Goal: Transaction & Acquisition: Purchase product/service

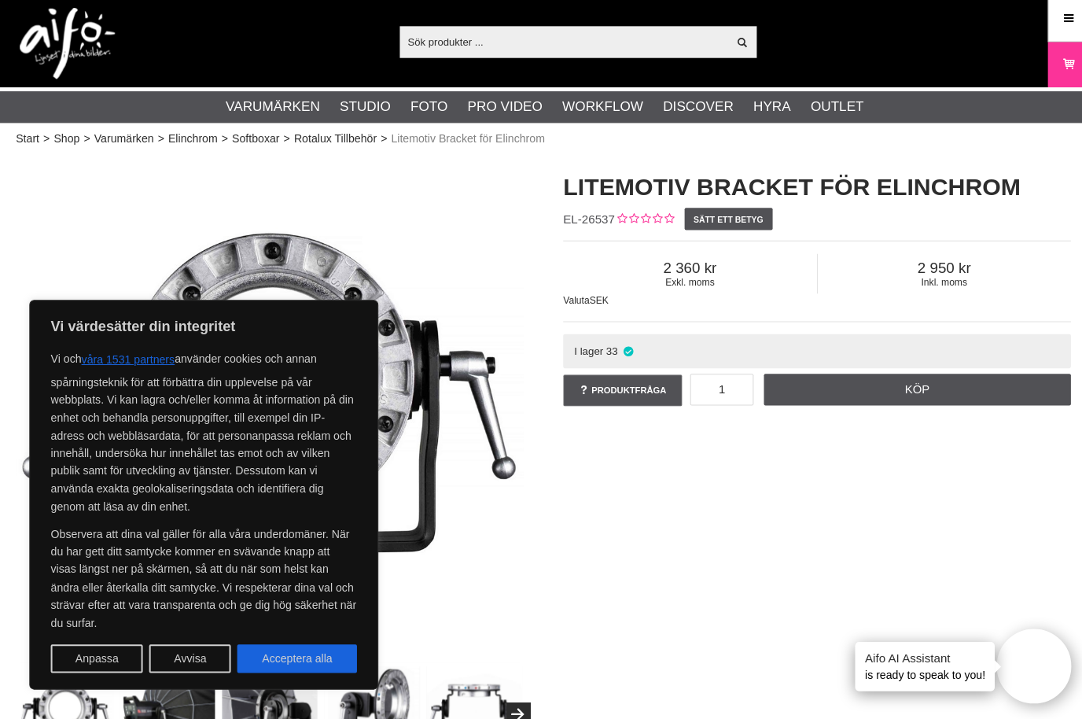
click at [160, 561] on p "Observera att dina val gäller för alla våra underdomäner. När du har gett ditt …" at bounding box center [204, 576] width 303 height 105
click at [304, 666] on button "Acceptera alla" at bounding box center [296, 656] width 119 height 28
checkbox input "true"
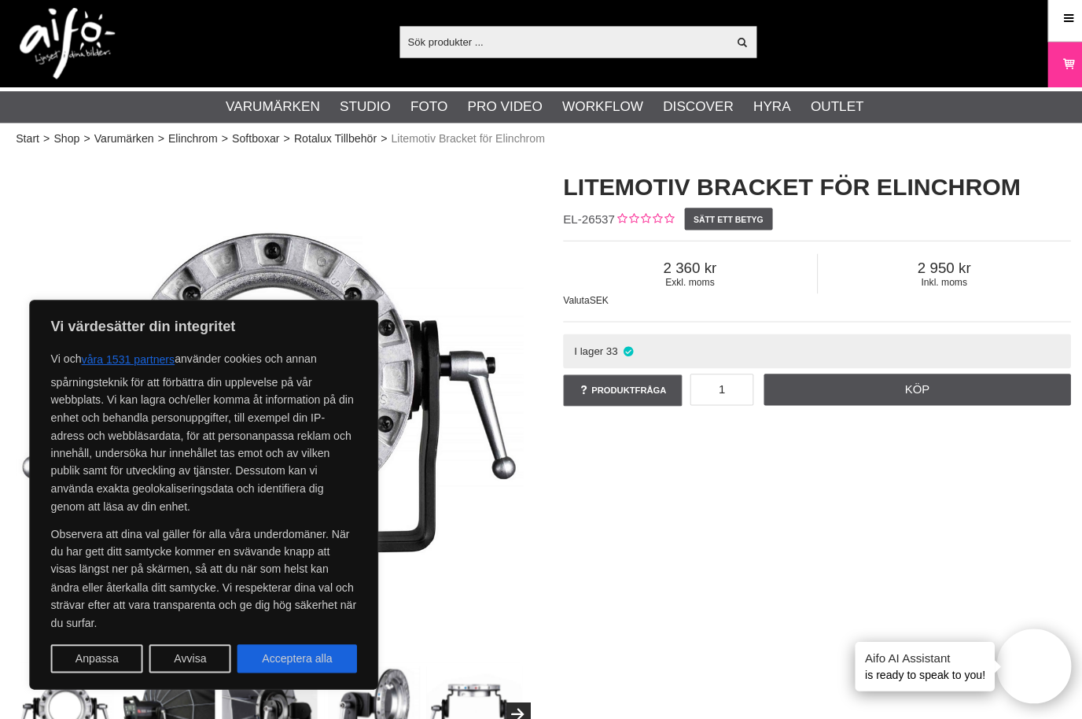
checkbox input "true"
